Goal: Check status

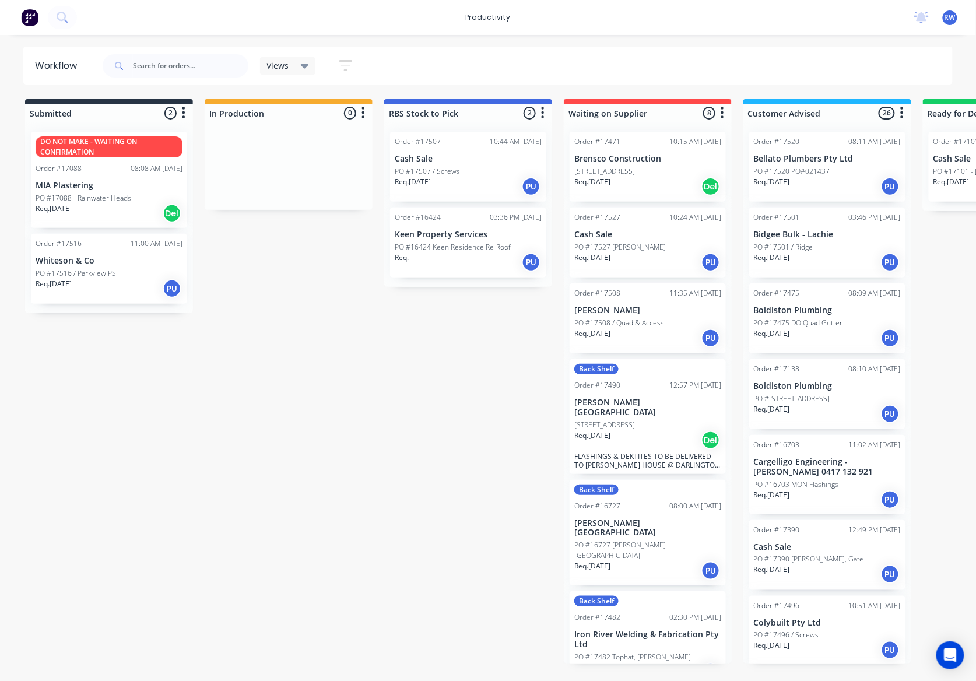
scroll to position [1520, 0]
drag, startPoint x: 150, startPoint y: 280, endPoint x: 308, endPoint y: 166, distance: 194.9
click at [308, 168] on div "Submitted 2 Sort By Created date Required date Order number Customer name Most …" at bounding box center [709, 381] width 1437 height 564
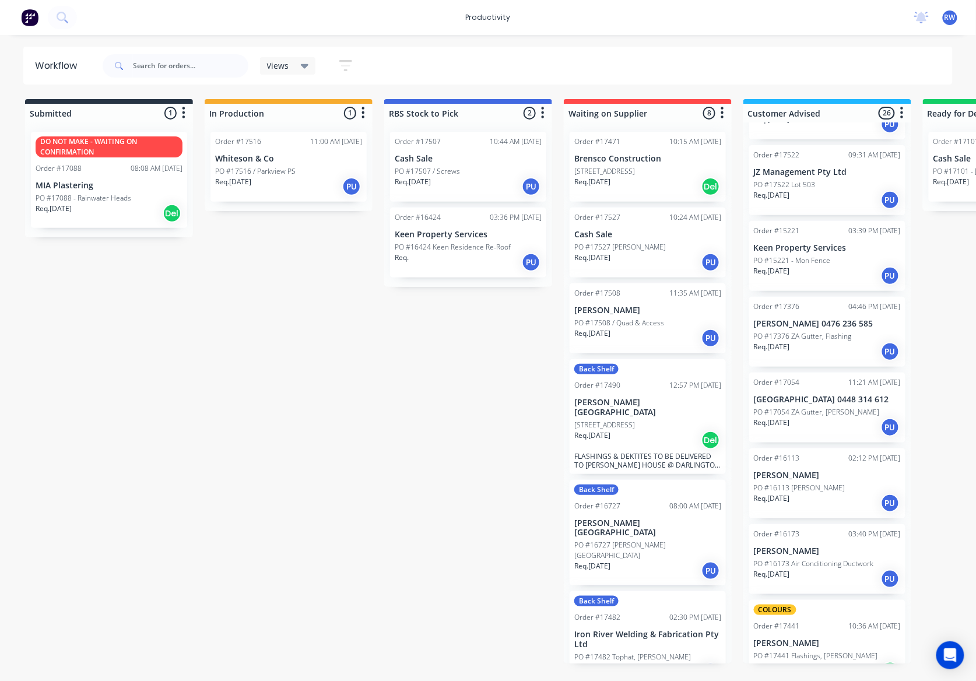
scroll to position [1520, 0]
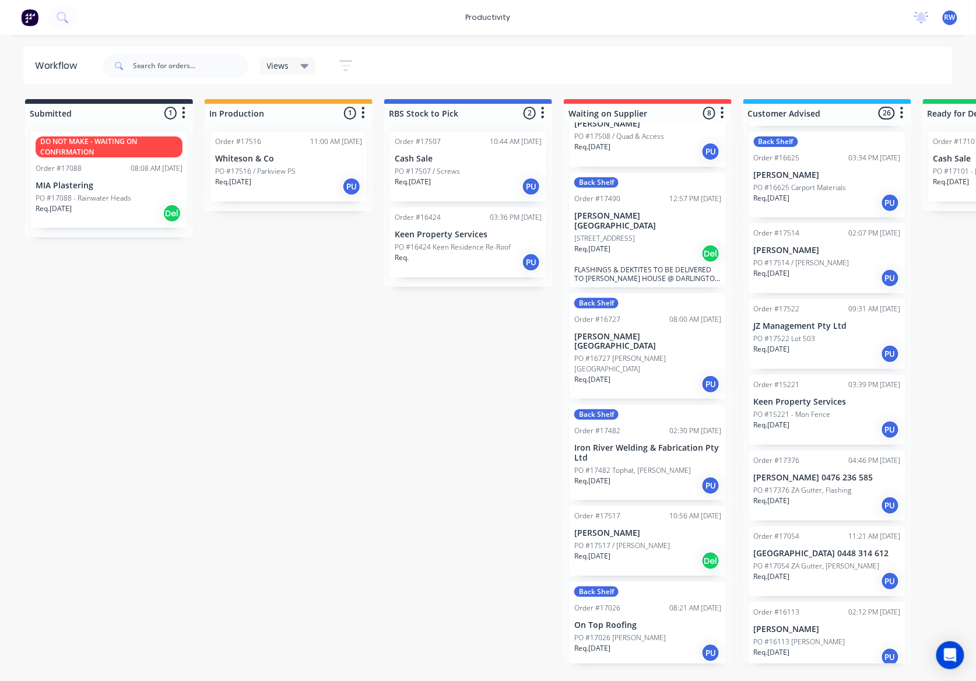
scroll to position [1321, 0]
click at [805, 494] on div "Req. 24/06/25 PU" at bounding box center [827, 504] width 147 height 20
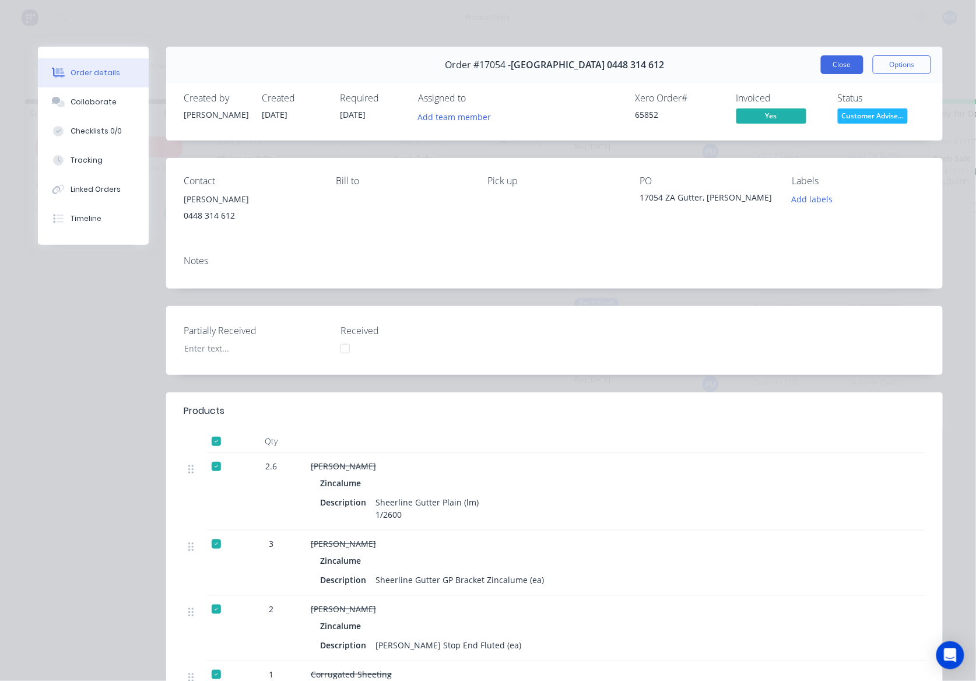
click at [851, 68] on button "Close" at bounding box center [842, 64] width 43 height 19
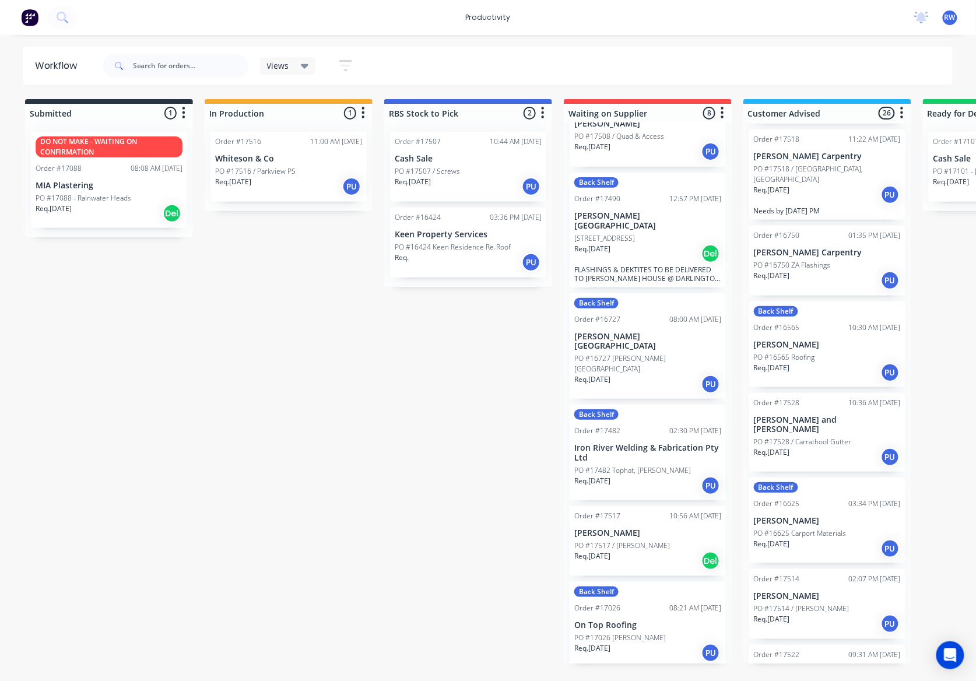
scroll to position [821, 0]
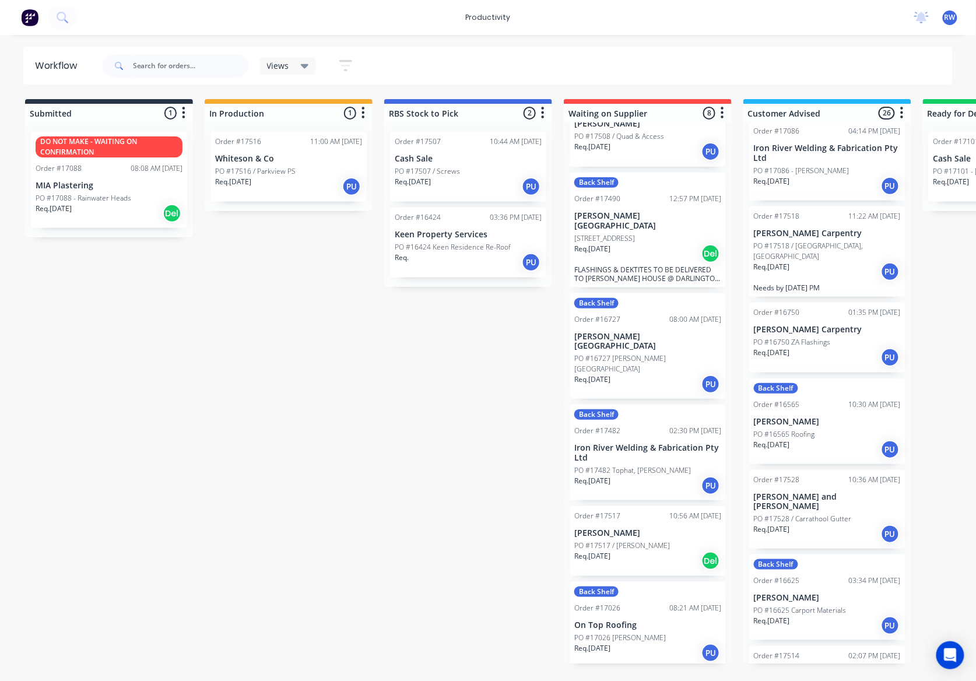
click at [810, 262] on div "Req. 10/09/25 PU" at bounding box center [827, 272] width 147 height 20
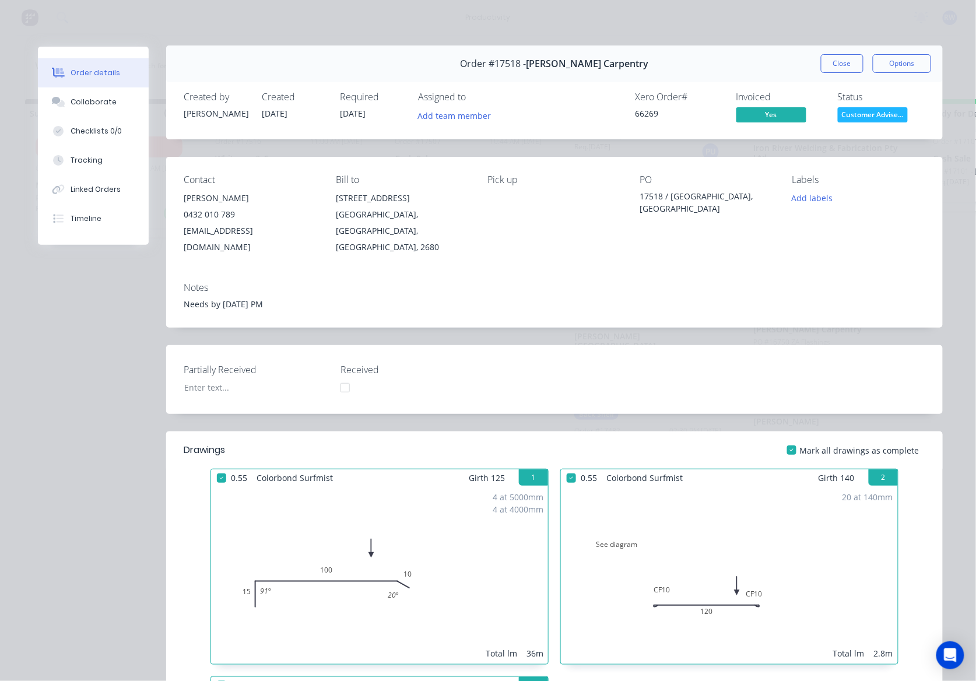
scroll to position [0, 0]
